Goal: Task Accomplishment & Management: Manage account settings

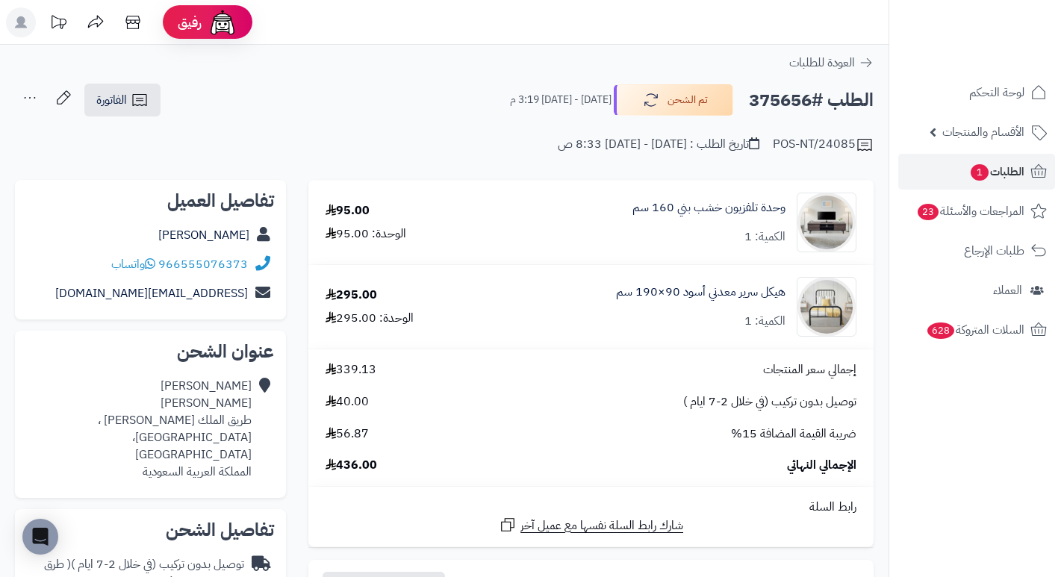
scroll to position [75, 0]
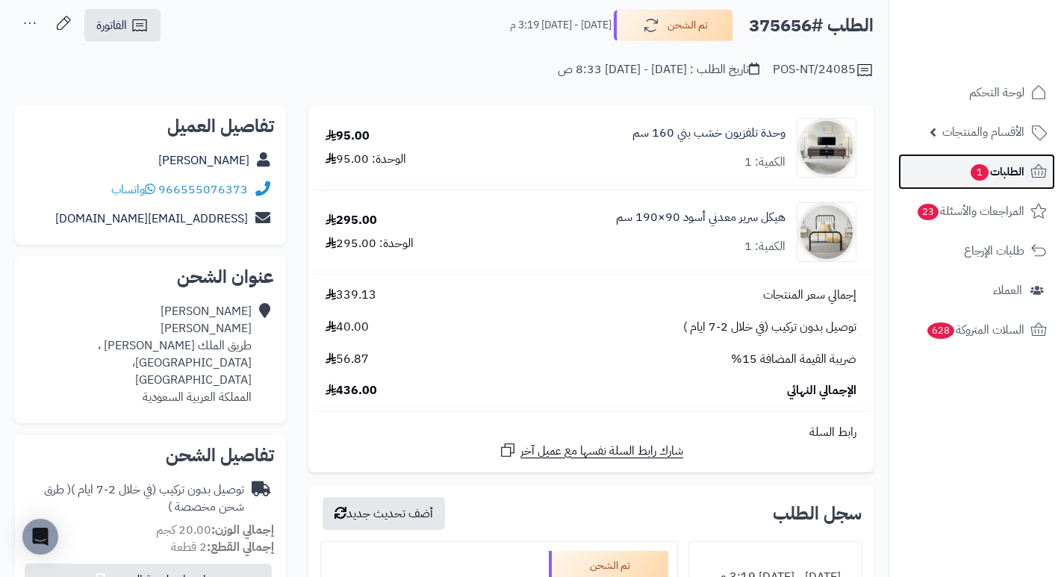
click at [993, 166] on span "الطلبات 1" at bounding box center [997, 171] width 55 height 21
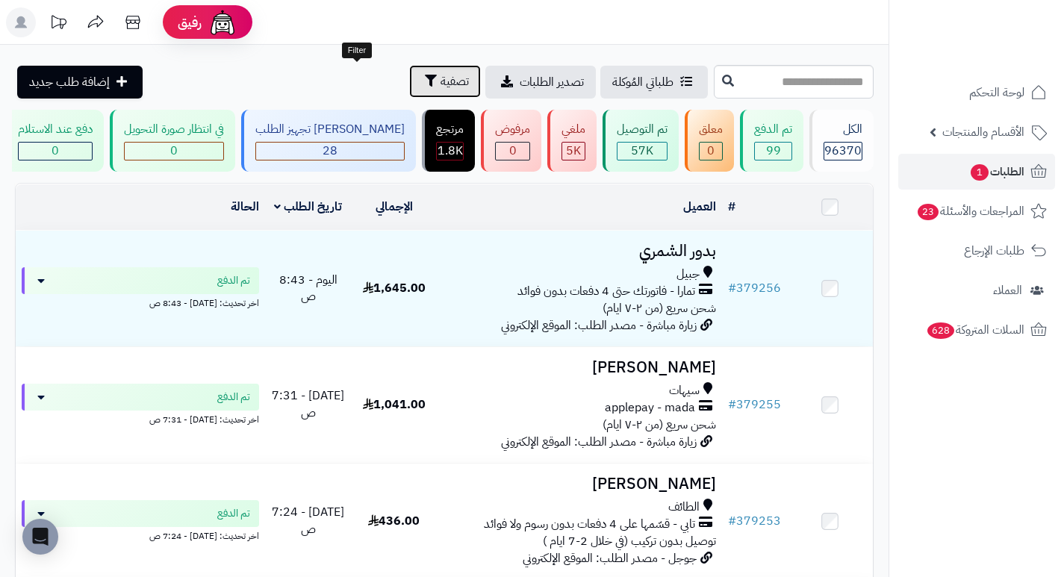
drag, startPoint x: 0, startPoint y: 0, endPoint x: 370, endPoint y: 82, distance: 378.8
click at [441, 82] on span "تصفية" at bounding box center [455, 81] width 28 height 18
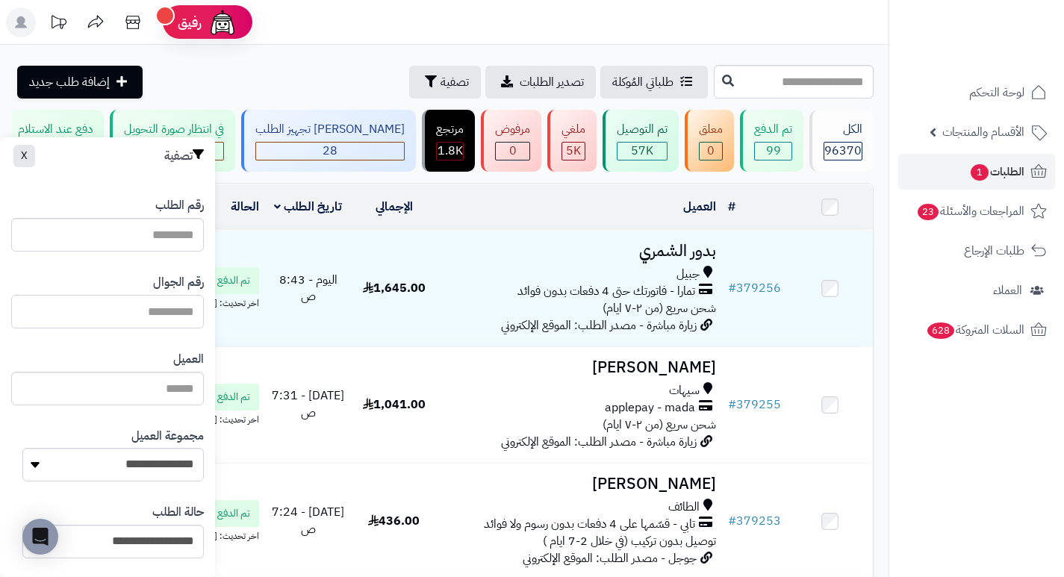
paste input "*********"
type input "*********"
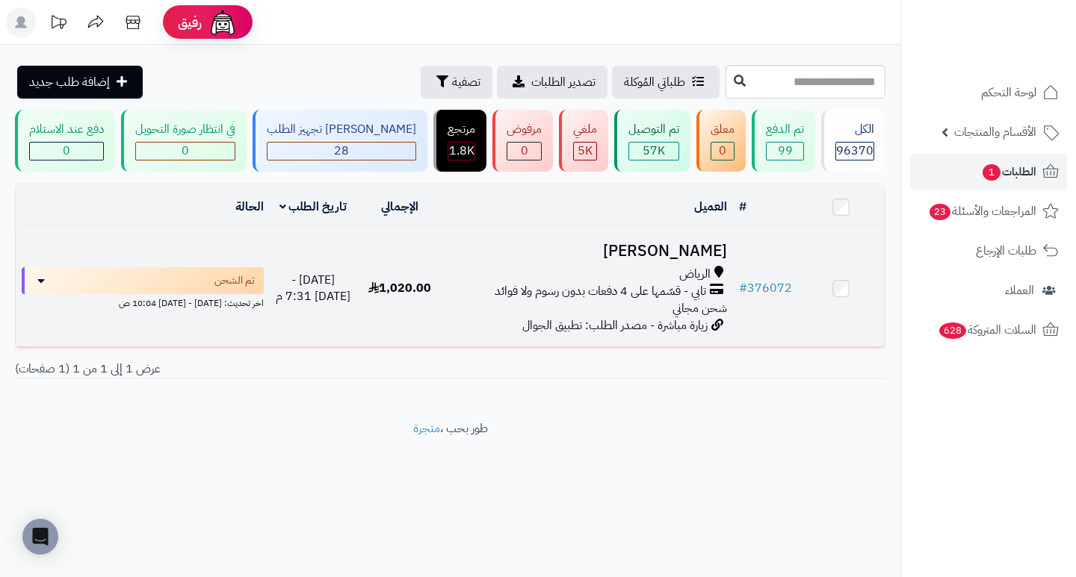
click at [668, 260] on h3 "عبدالله العمار" at bounding box center [587, 251] width 277 height 17
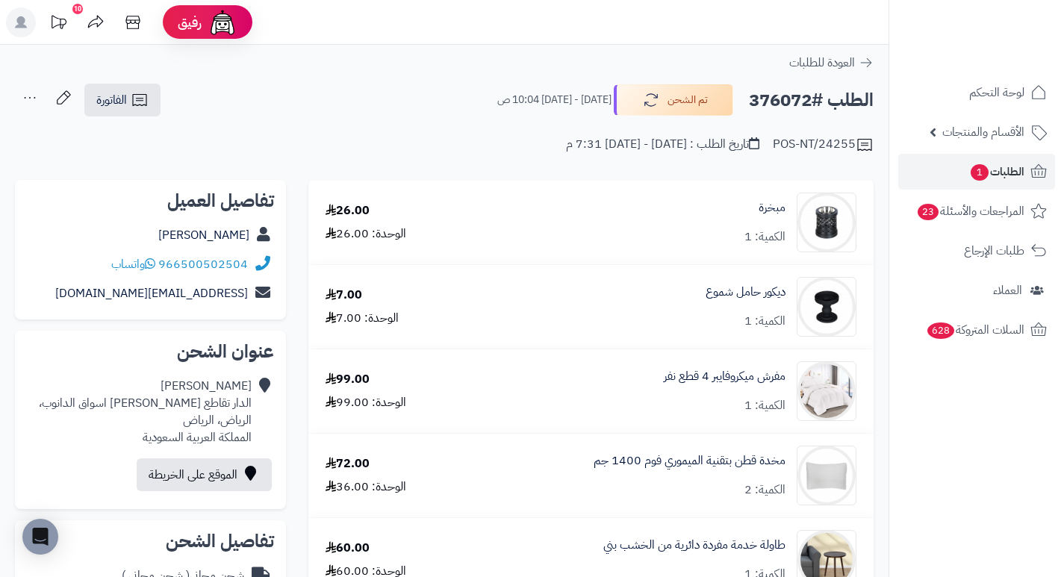
click at [794, 103] on h2 "الطلب #376072" at bounding box center [811, 100] width 125 height 31
copy h2 "376072"
click at [1002, 173] on span "الطلبات 1" at bounding box center [997, 171] width 55 height 21
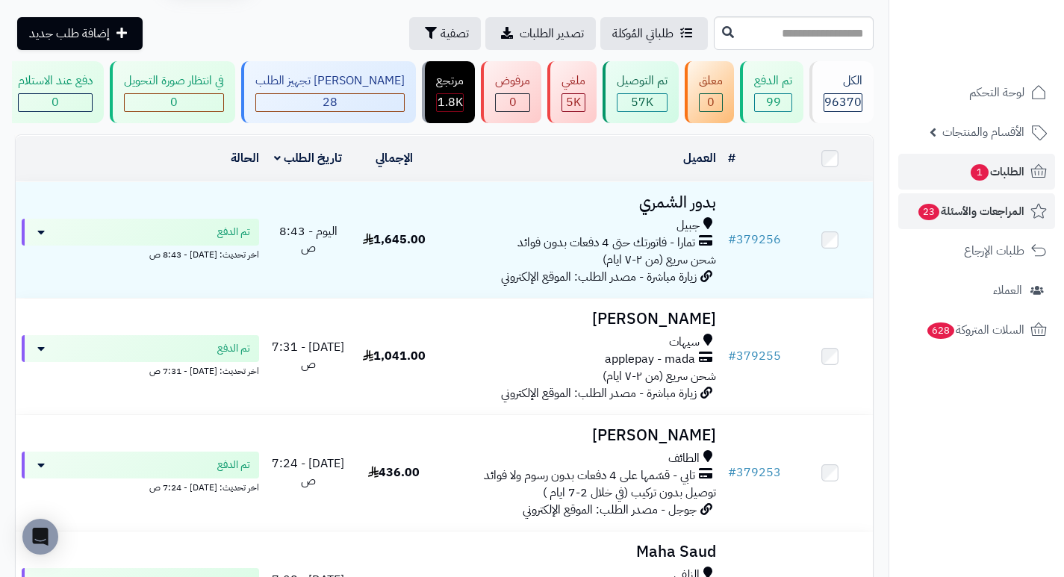
scroll to position [75, 0]
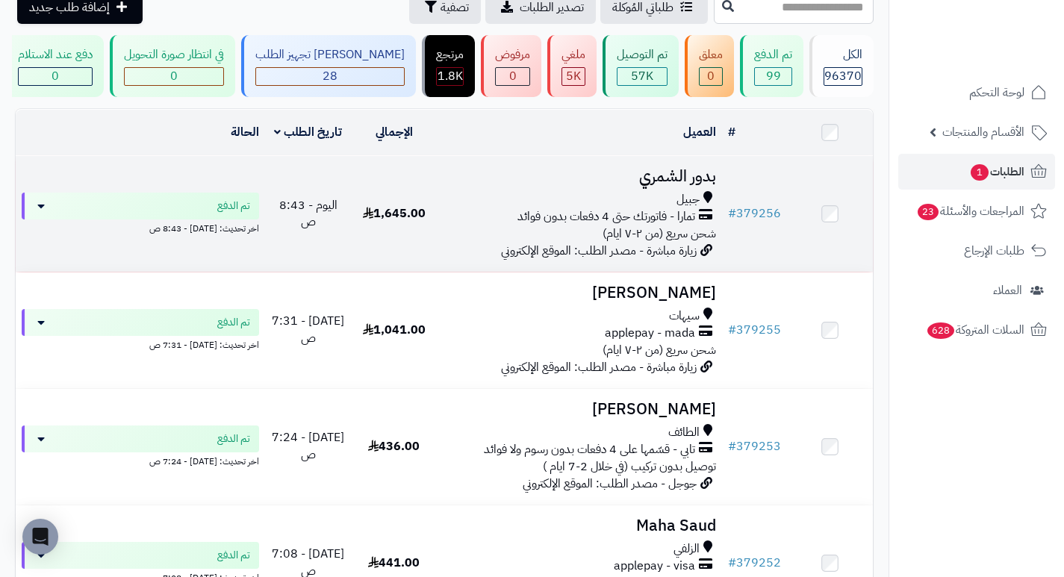
click at [690, 184] on h3 "بدور الشمري" at bounding box center [579, 176] width 273 height 17
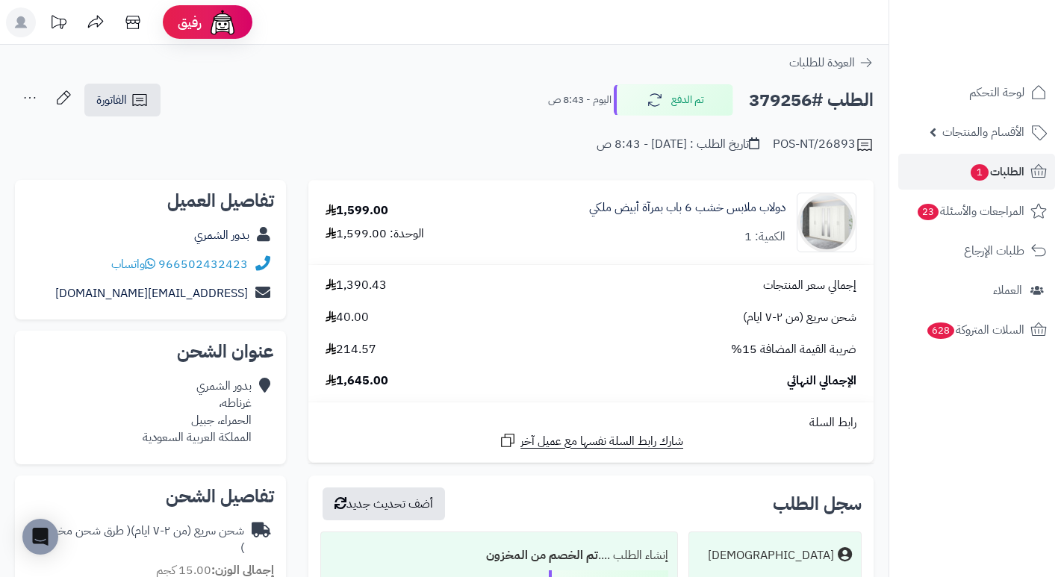
drag, startPoint x: 0, startPoint y: 0, endPoint x: 666, endPoint y: 170, distance: 687.7
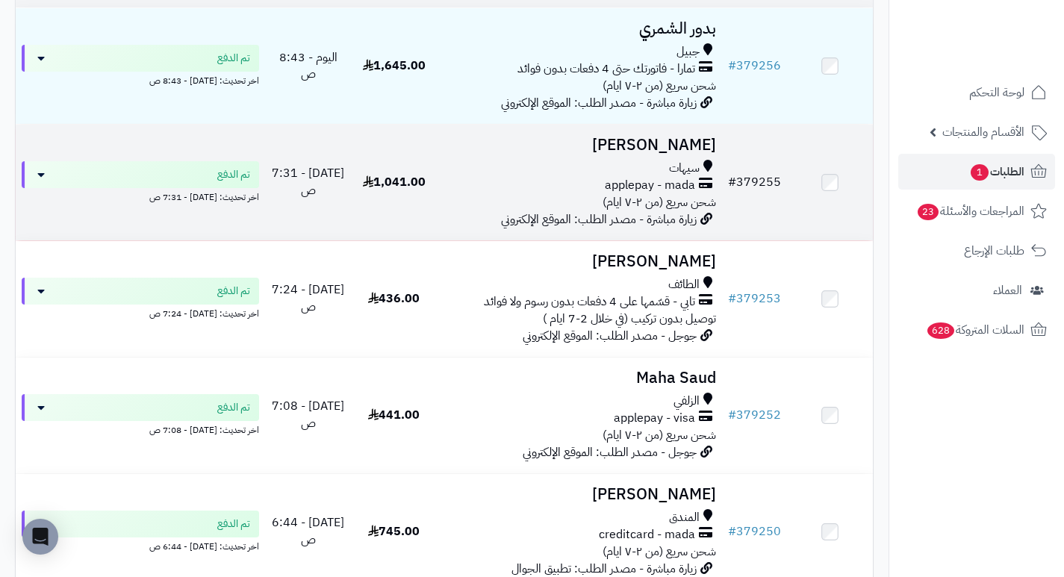
scroll to position [224, 0]
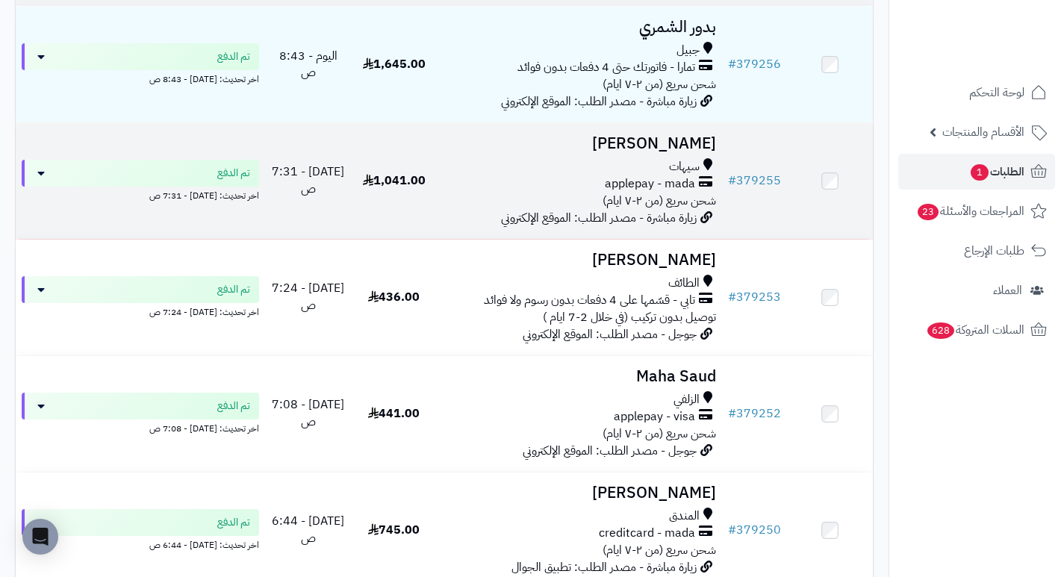
click at [699, 152] on h3 "Nasser Sahw" at bounding box center [579, 143] width 273 height 17
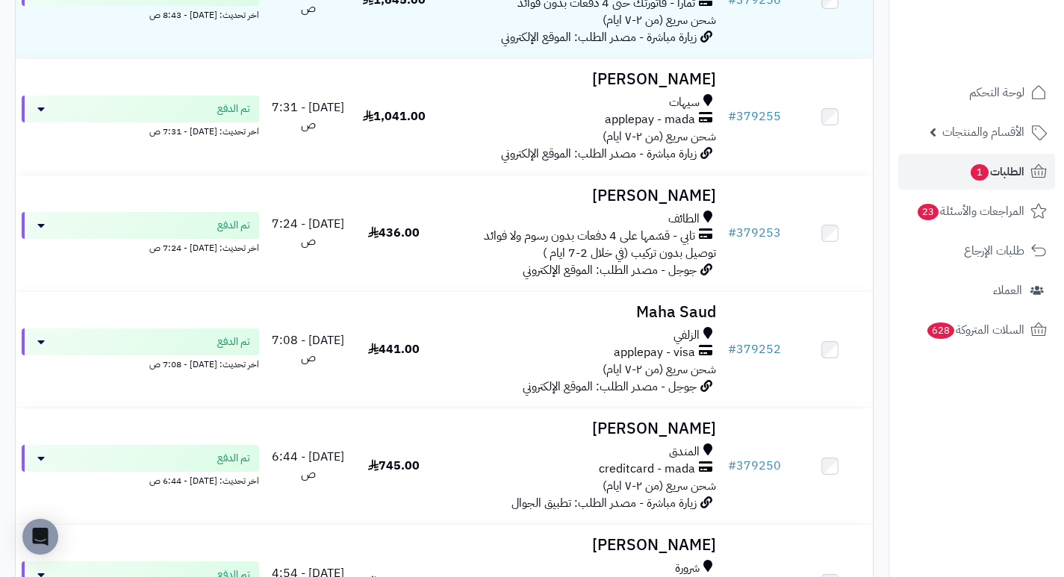
scroll to position [314, 0]
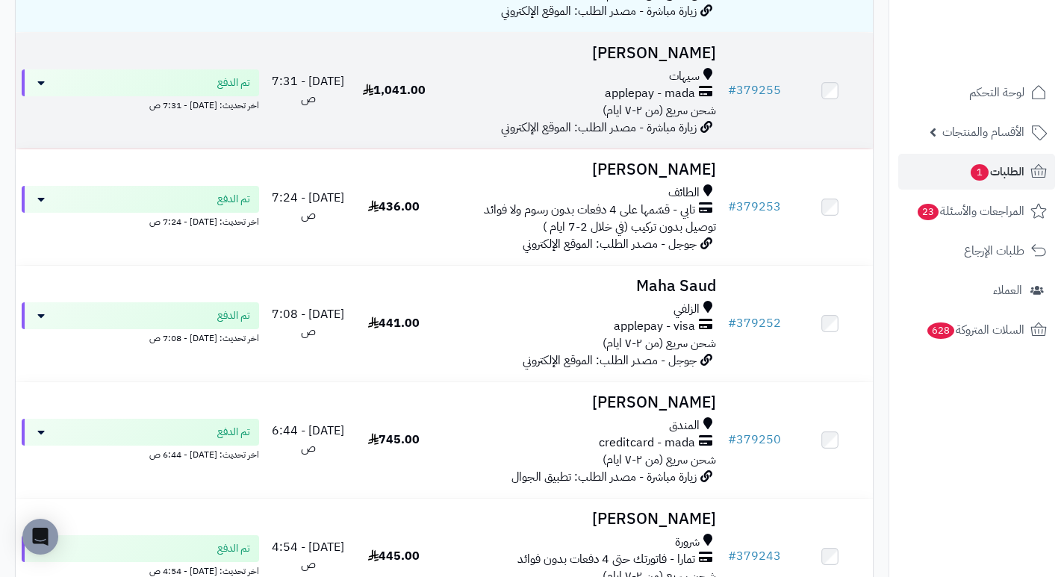
click at [693, 56] on h3 "[PERSON_NAME]" at bounding box center [579, 53] width 273 height 17
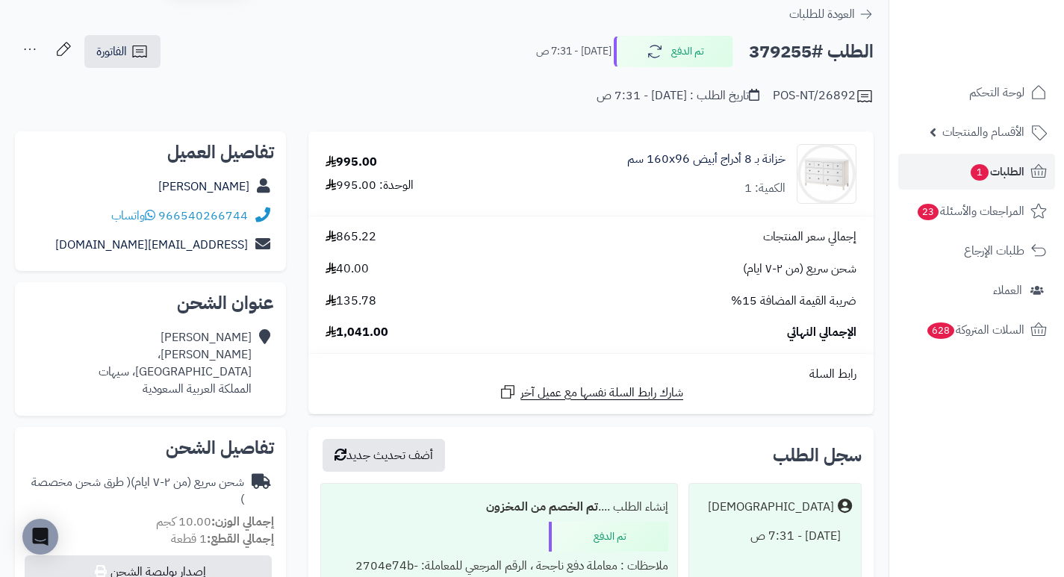
scroll to position [75, 0]
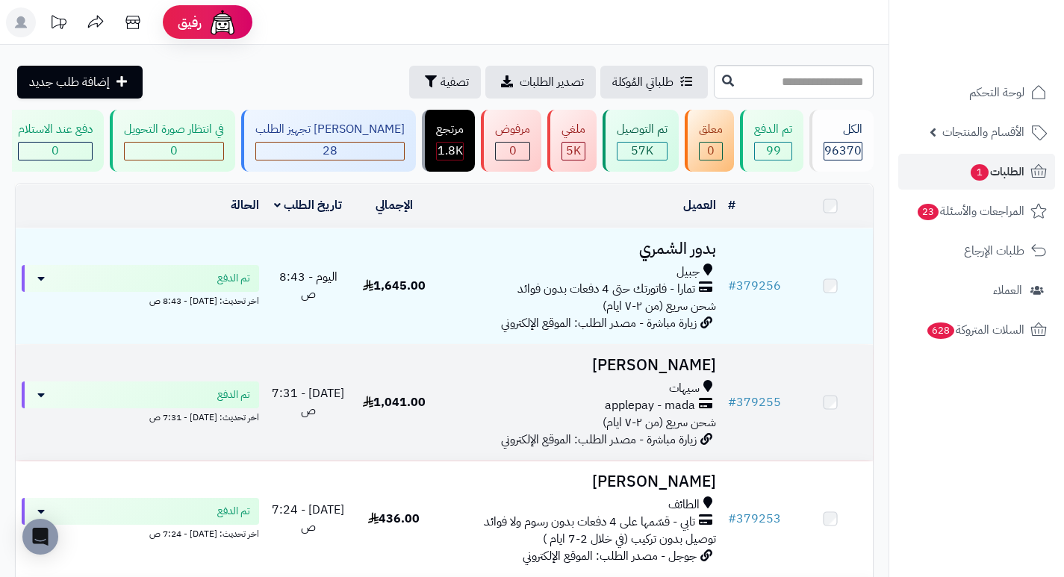
scroll to position [314, 0]
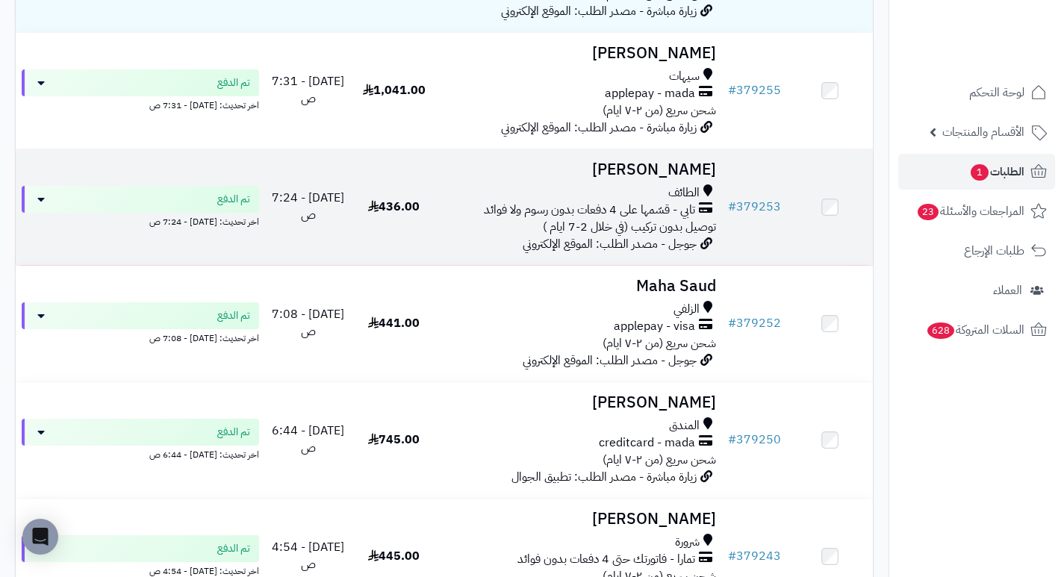
click at [680, 173] on h3 "سعد الثبيتي" at bounding box center [579, 169] width 273 height 17
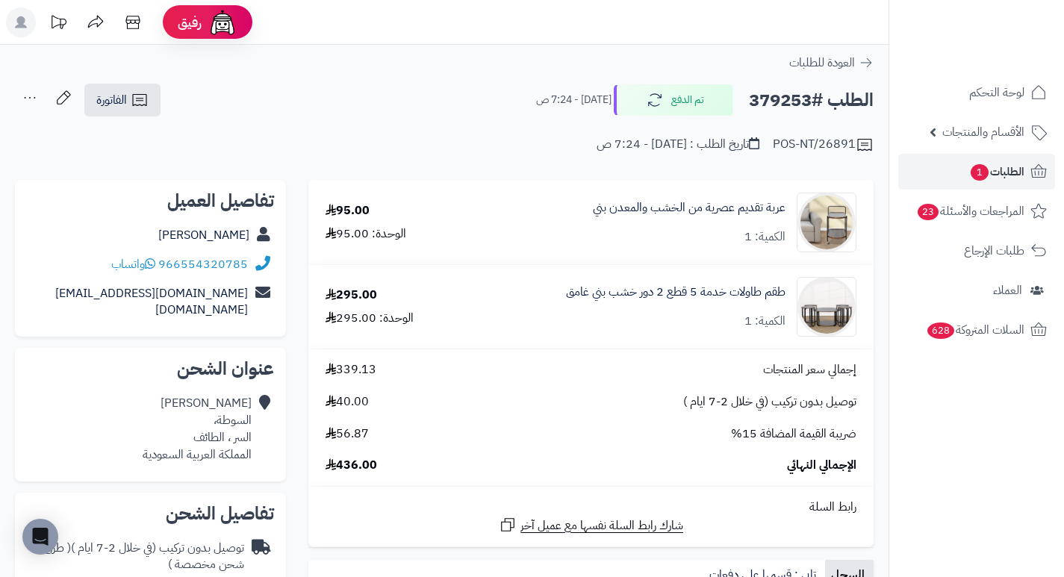
drag, startPoint x: 580, startPoint y: 164, endPoint x: 476, endPoint y: 103, distance: 121.2
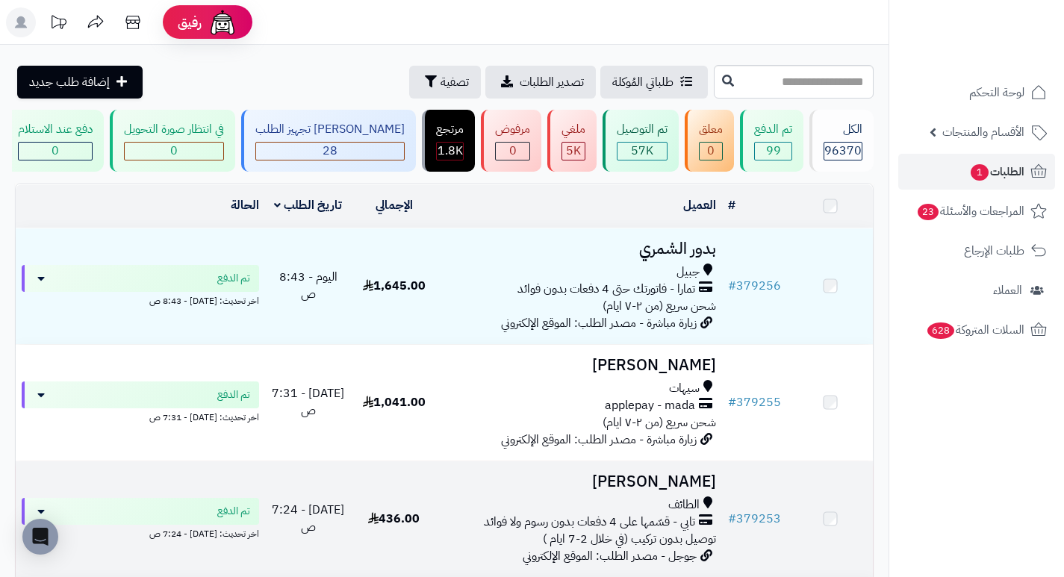
scroll to position [389, 0]
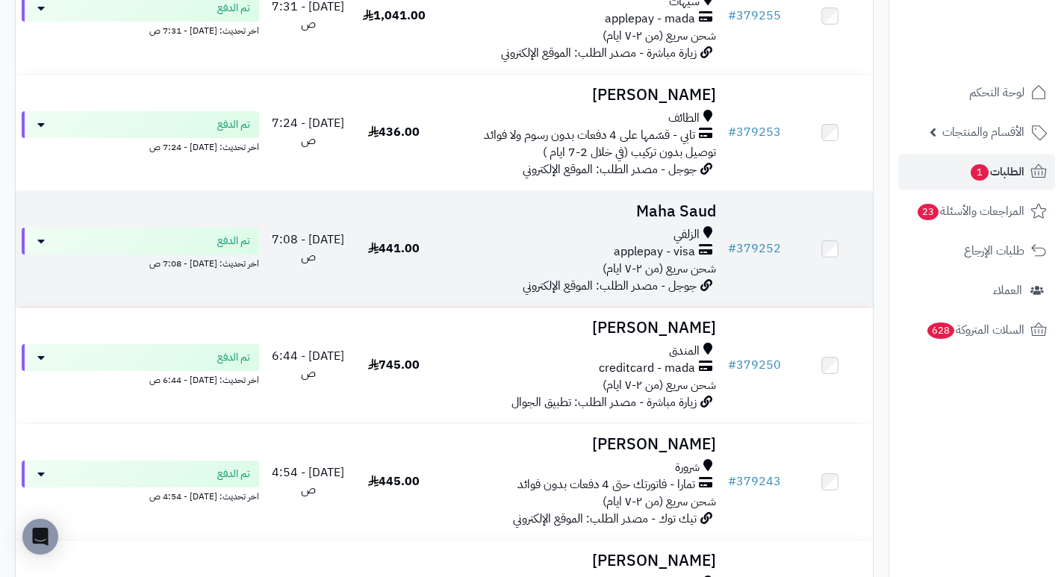
click at [674, 220] on h3 "Maha Saud" at bounding box center [579, 211] width 273 height 17
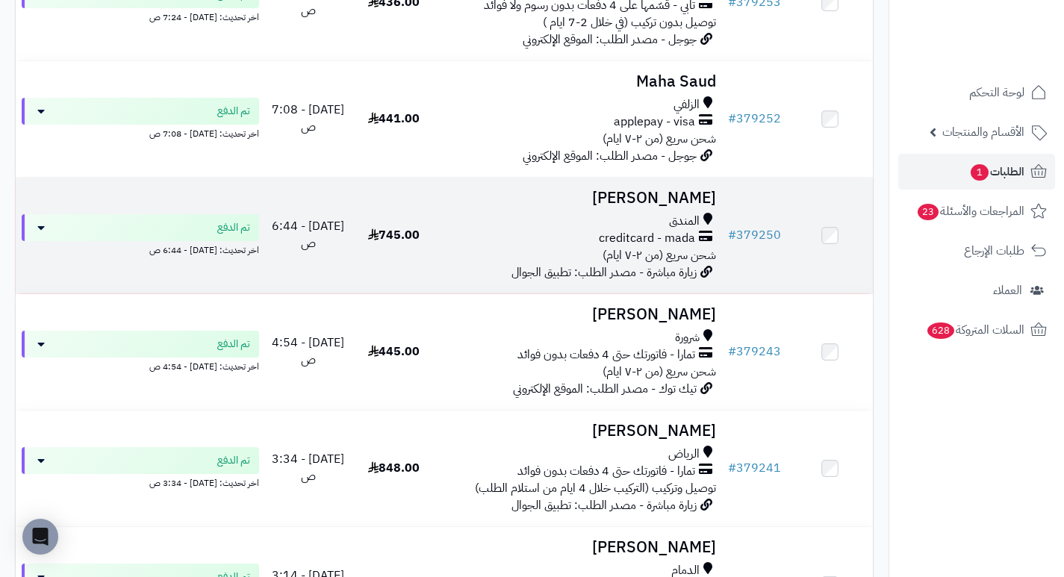
scroll to position [539, 0]
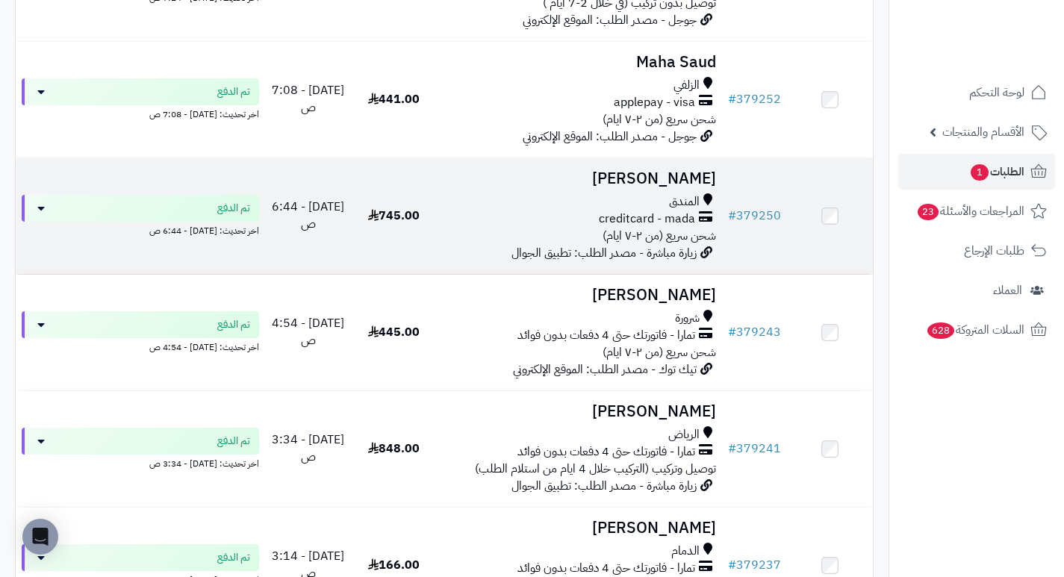
click at [686, 179] on h3 "[PERSON_NAME]" at bounding box center [579, 178] width 273 height 17
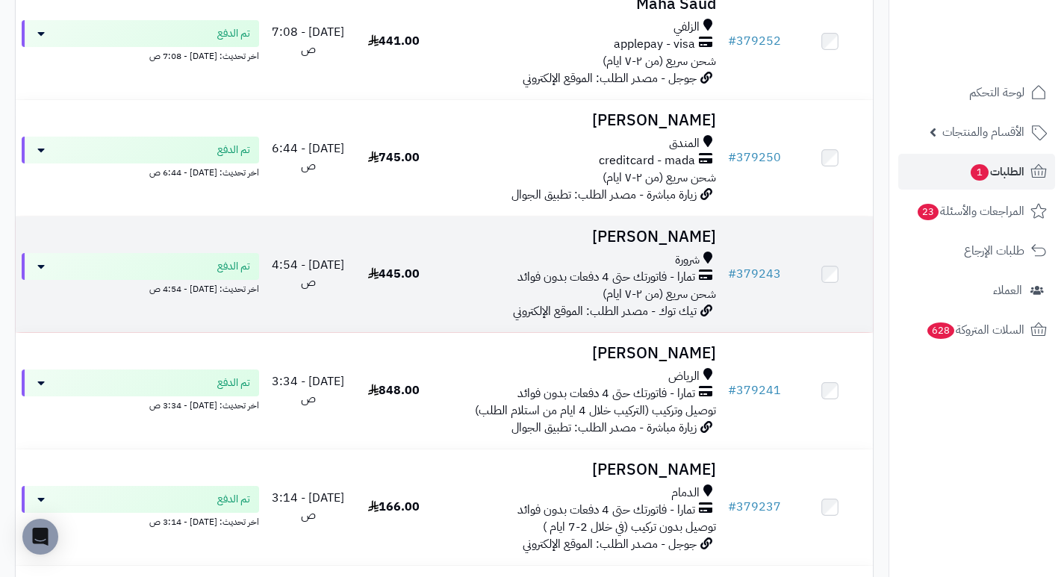
scroll to position [613, 0]
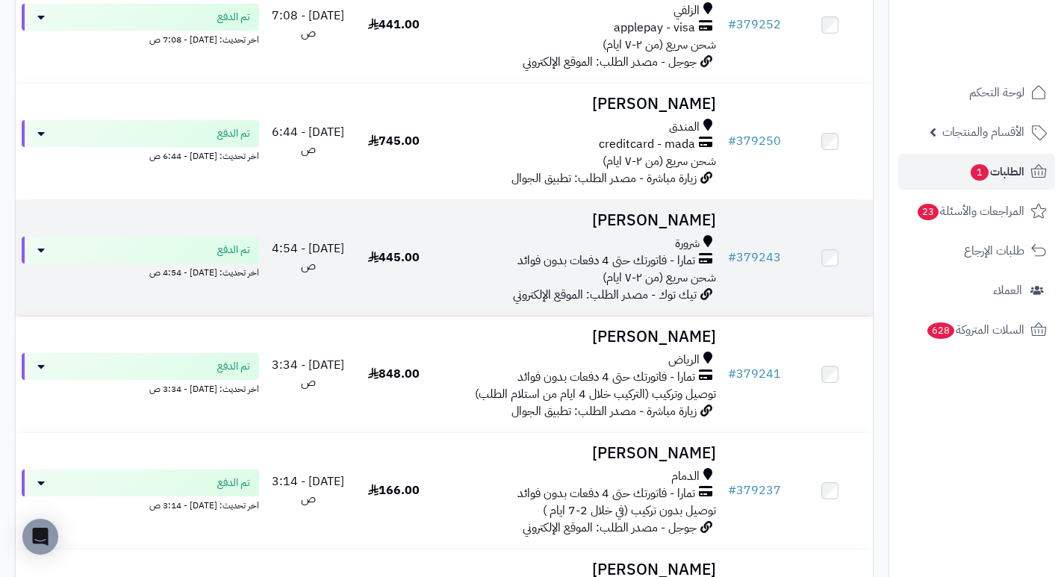
click at [682, 221] on h3 "منال النهدي" at bounding box center [579, 220] width 273 height 17
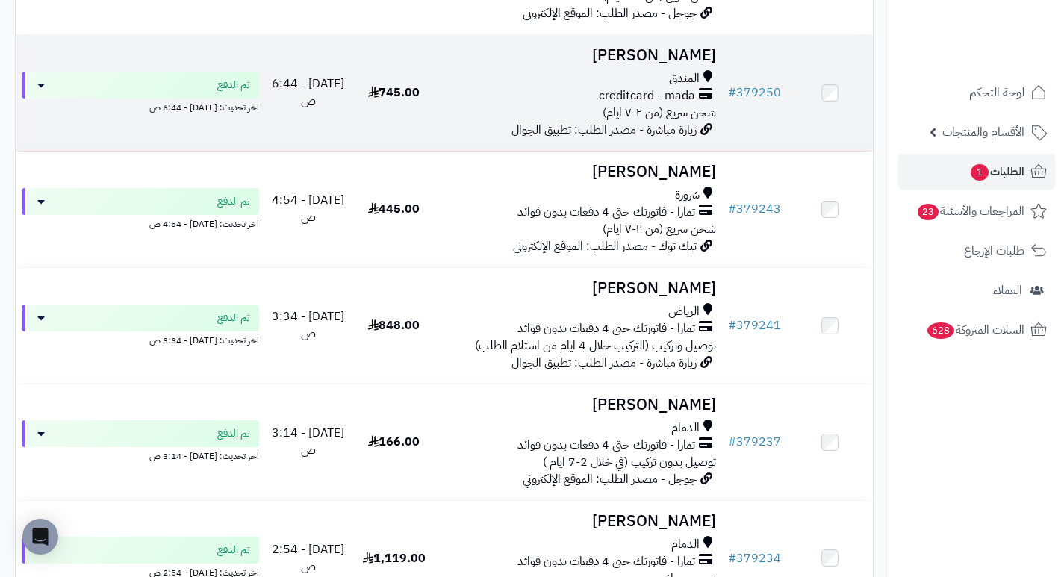
scroll to position [688, 0]
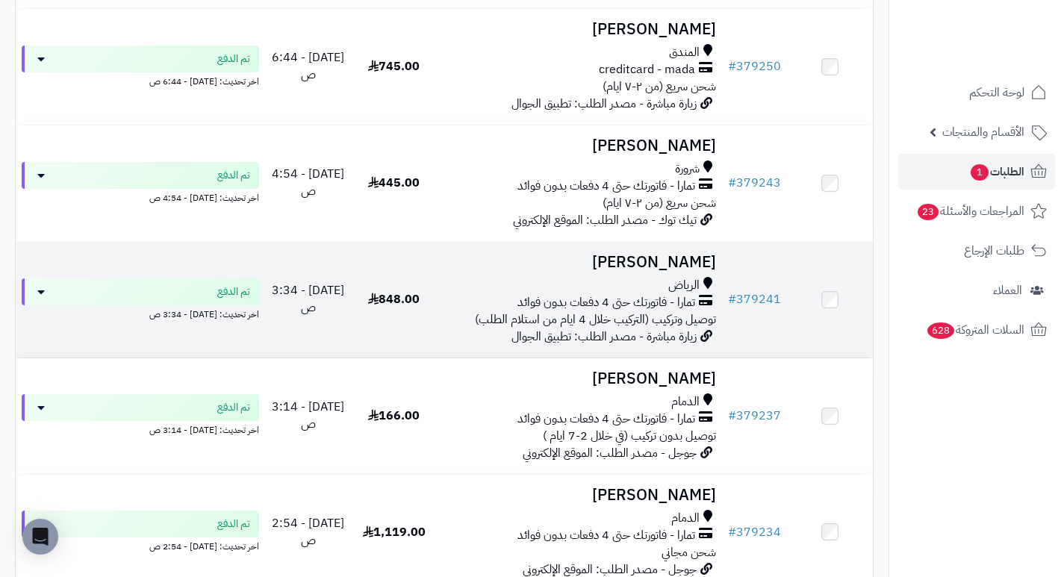
click at [693, 271] on h3 "[PERSON_NAME]" at bounding box center [579, 262] width 273 height 17
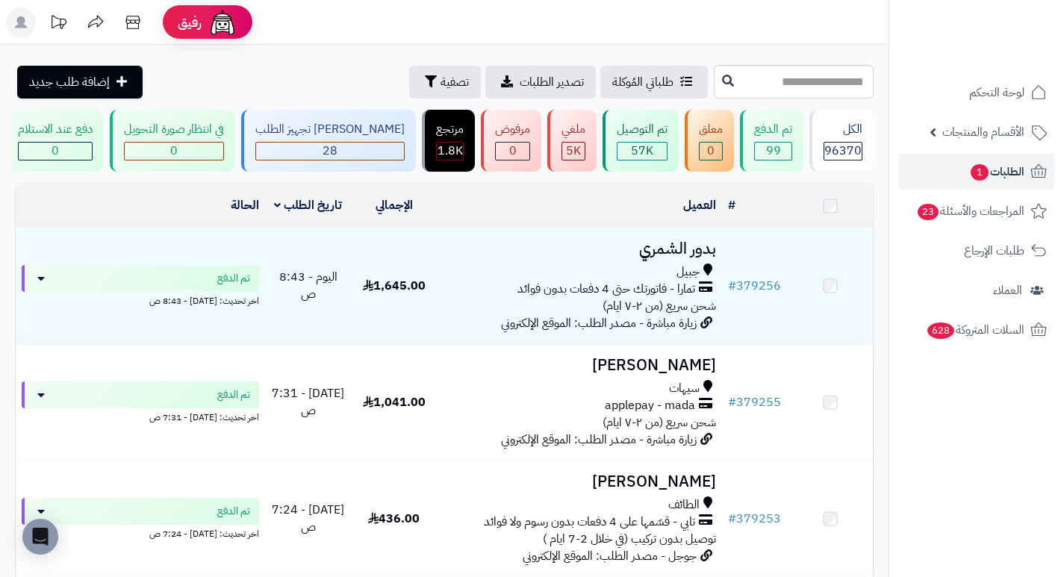
scroll to position [912, 0]
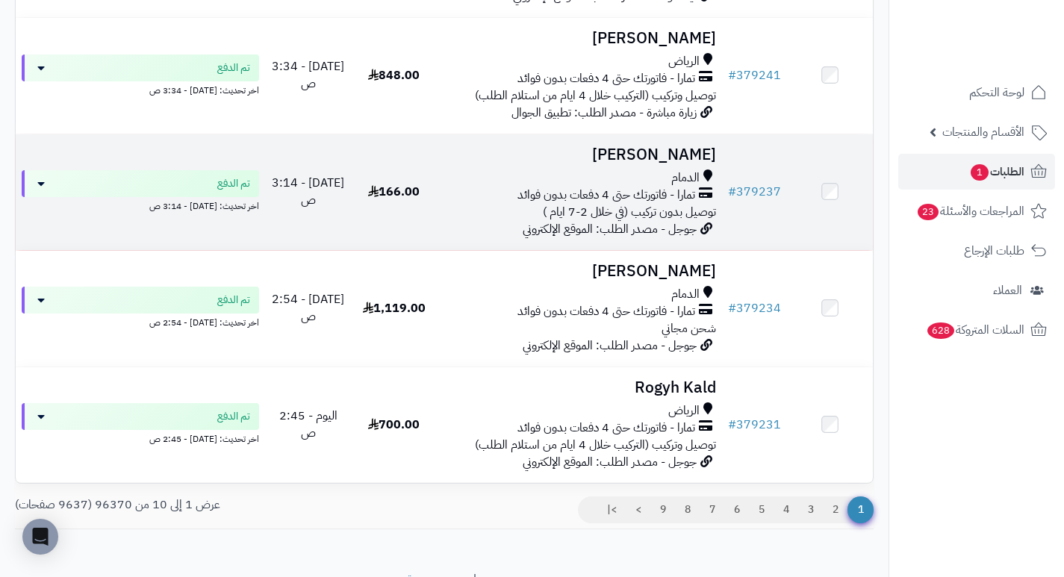
click at [657, 161] on h3 "[PERSON_NAME]" at bounding box center [579, 154] width 273 height 17
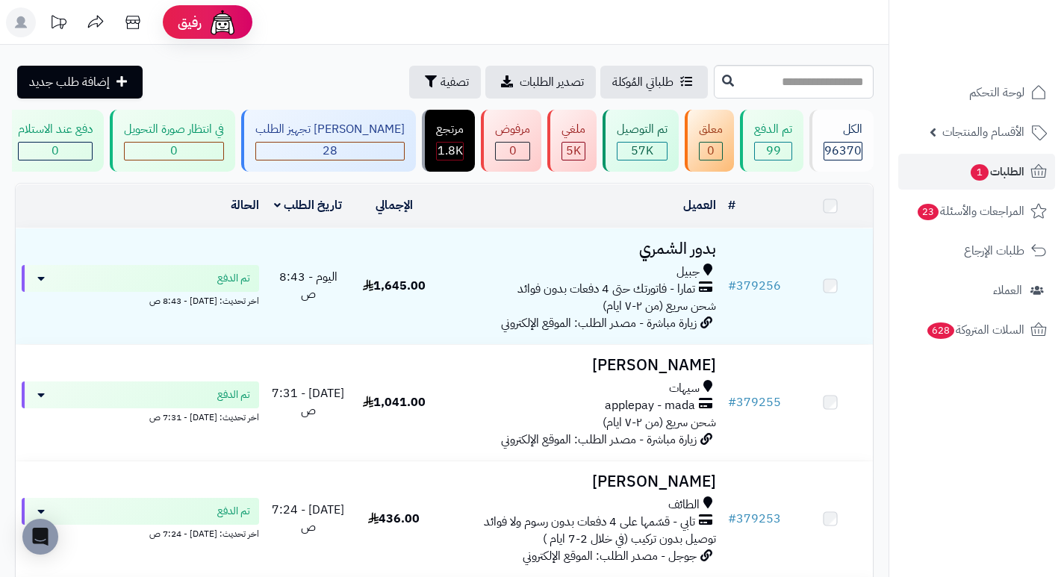
scroll to position [912, 0]
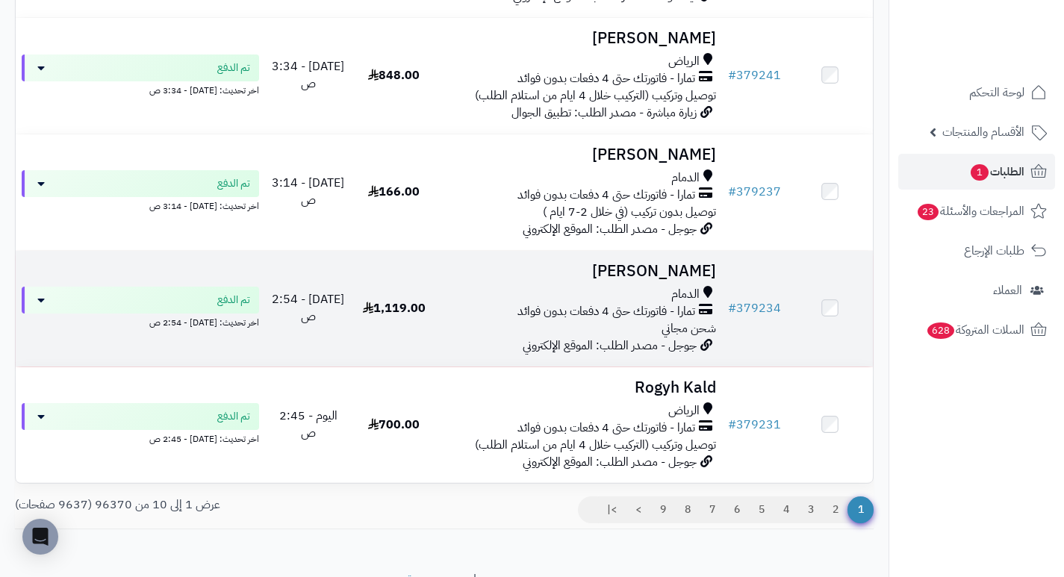
click at [643, 269] on h3 "[PERSON_NAME]" at bounding box center [579, 271] width 273 height 17
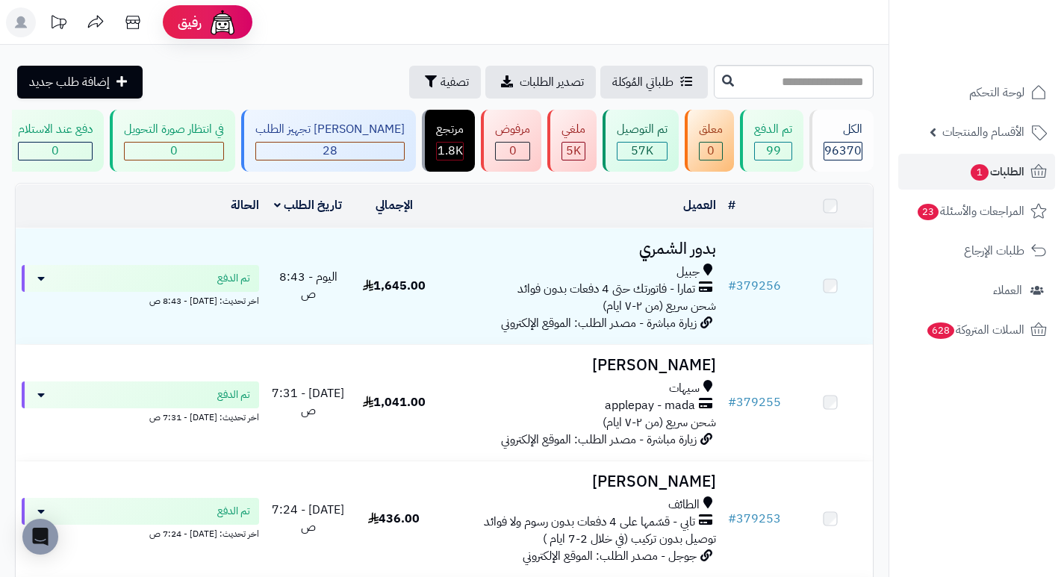
scroll to position [912, 0]
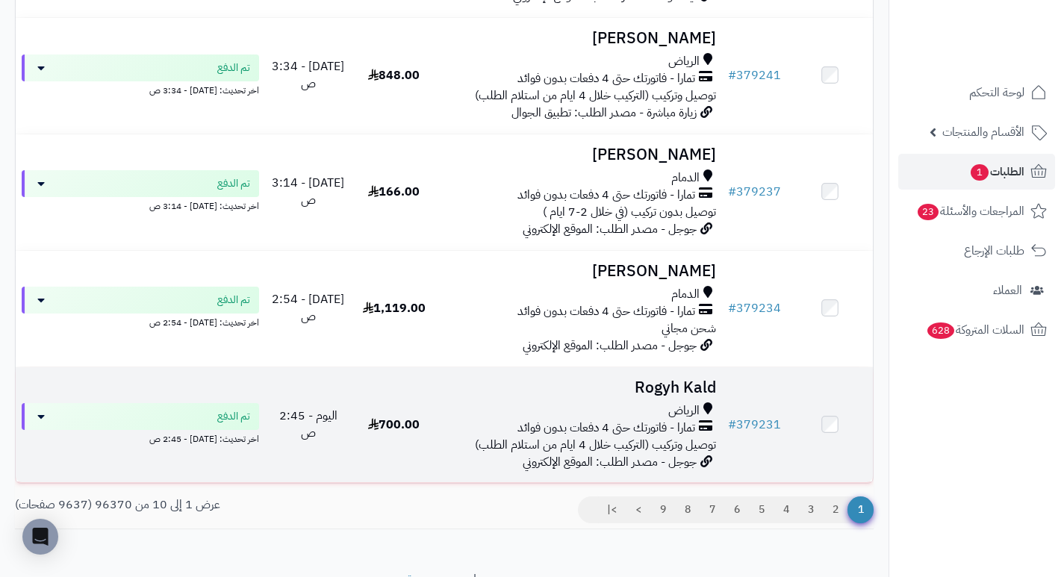
click at [669, 388] on h3 "Rogyh Kald" at bounding box center [579, 387] width 273 height 17
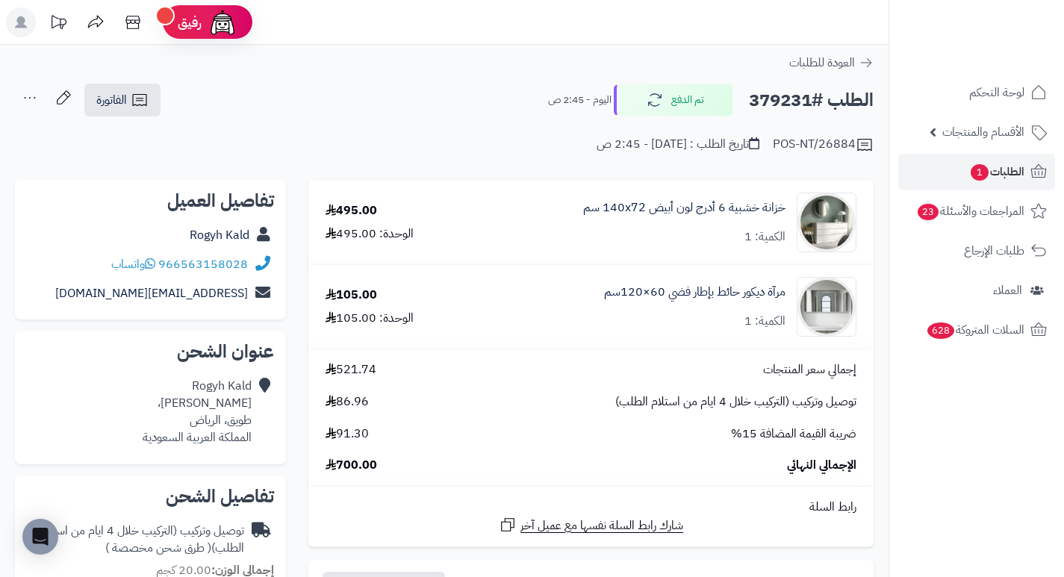
drag, startPoint x: 478, startPoint y: 121, endPoint x: 469, endPoint y: 121, distance: 9.0
click at [469, 121] on div "POS-NT/26884 تاريخ الطلب : [DATE] - 2:45 ص" at bounding box center [444, 136] width 859 height 36
